Goal: Navigation & Orientation: Find specific page/section

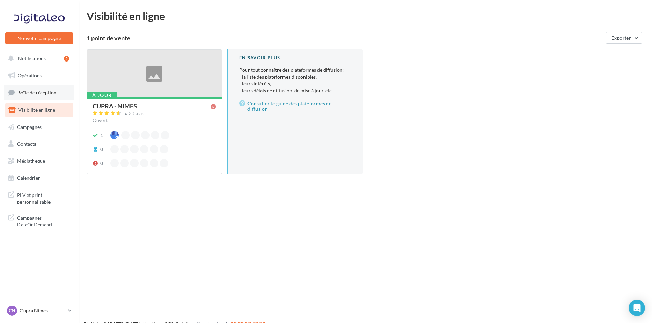
click at [37, 91] on span "Boîte de réception" at bounding box center [36, 92] width 39 height 6
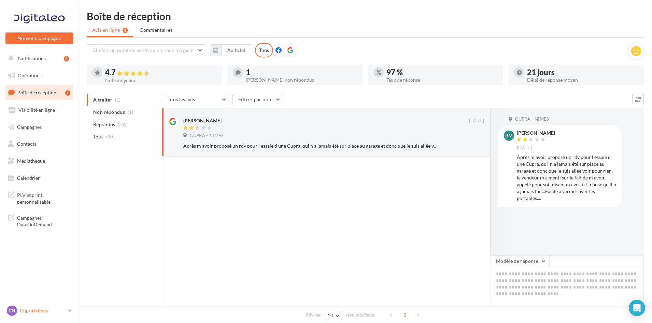
click at [45, 308] on p "Cupra Nimes" at bounding box center [42, 310] width 45 height 7
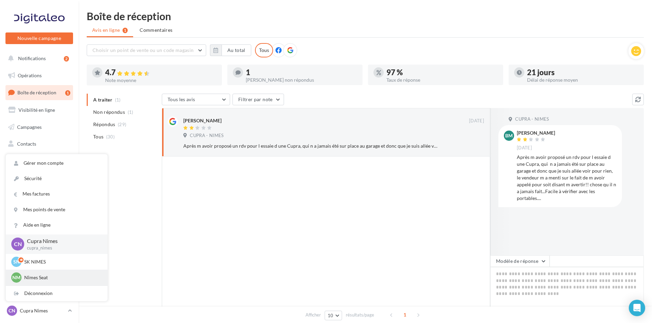
click at [43, 275] on p "Nîmes Seat" at bounding box center [61, 277] width 75 height 7
